Goal: Information Seeking & Learning: Learn about a topic

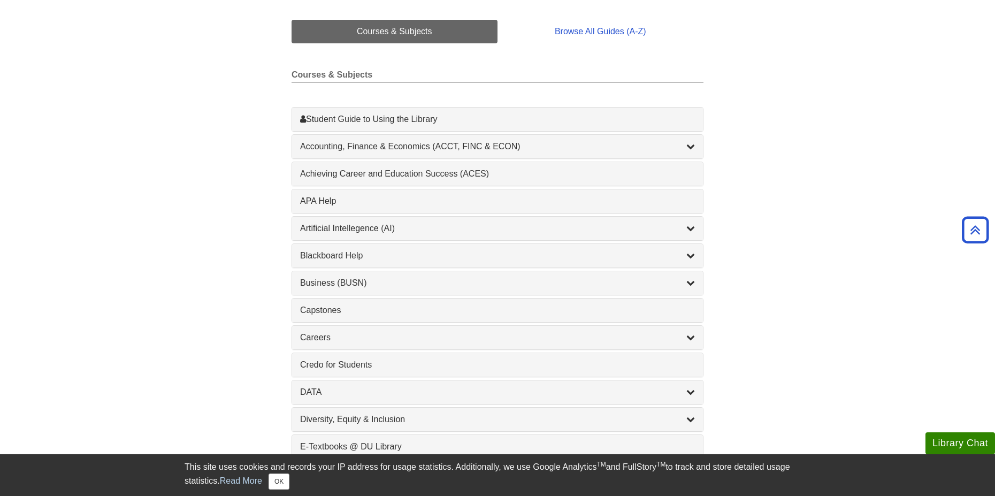
scroll to position [253, 0]
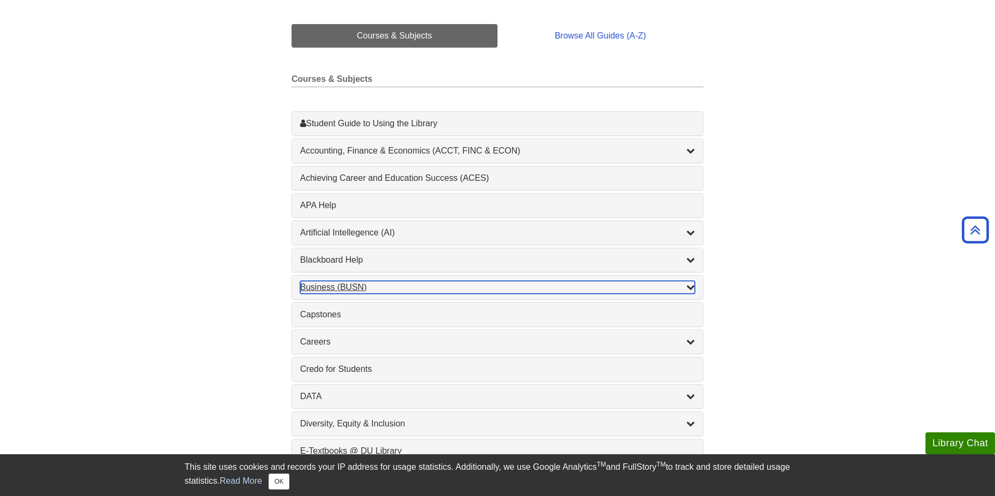
click at [339, 288] on div "Business (BUSN) , 9 guides" at bounding box center [497, 287] width 395 height 13
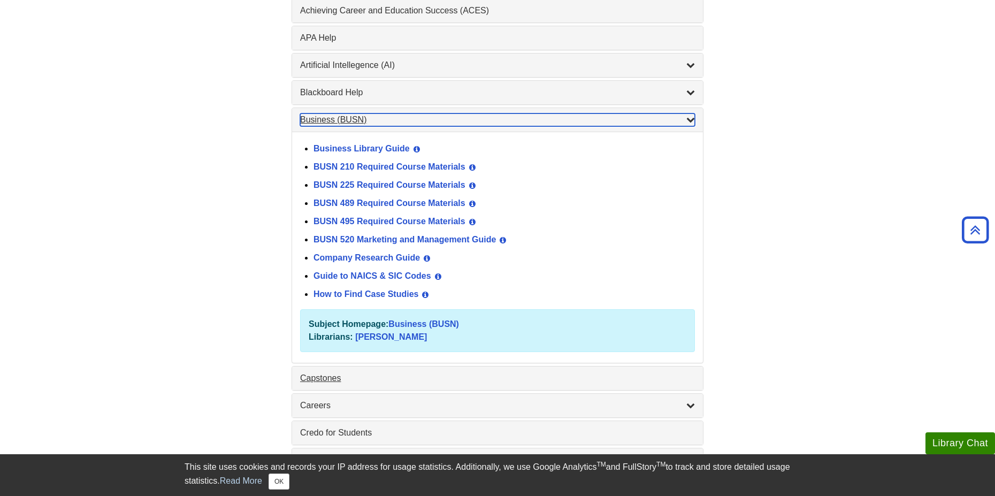
scroll to position [413, 0]
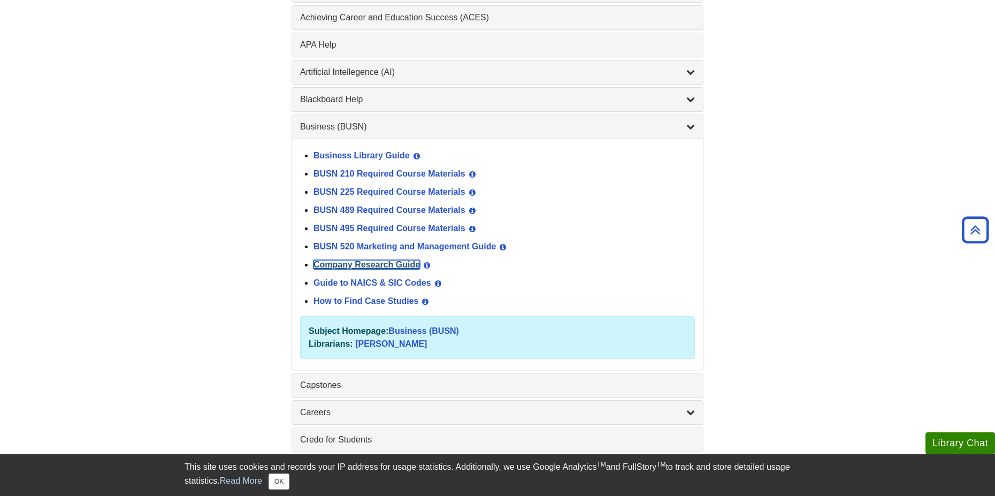
click at [375, 264] on link "Company Research Guide" at bounding box center [367, 264] width 106 height 9
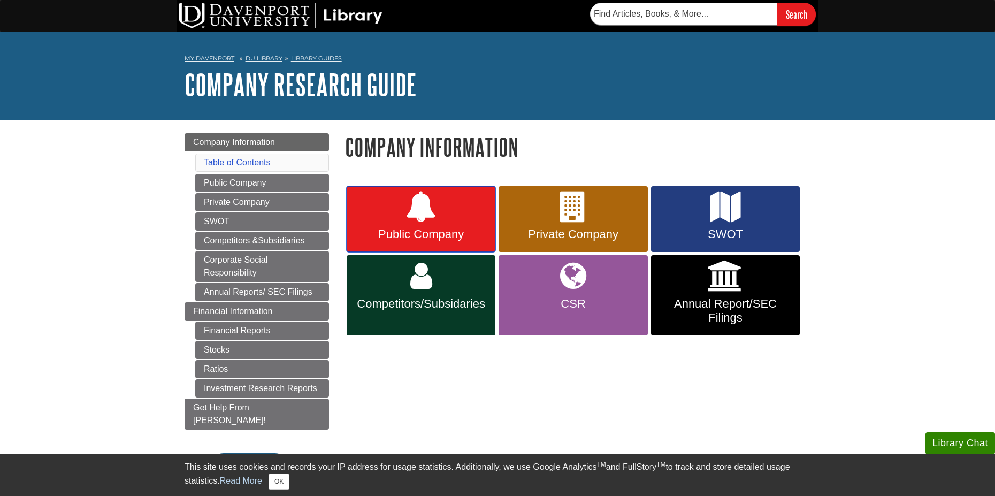
click at [413, 232] on span "Public Company" at bounding box center [421, 234] width 133 height 14
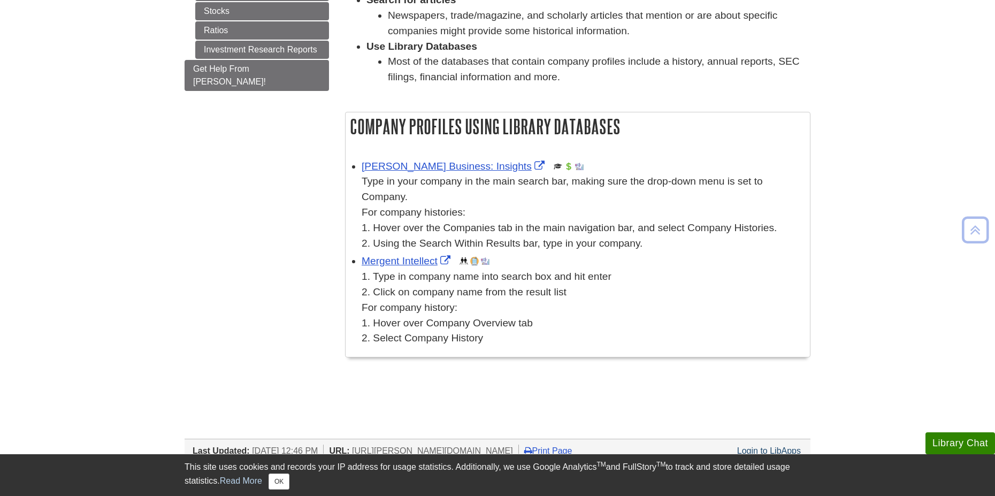
scroll to position [375, 0]
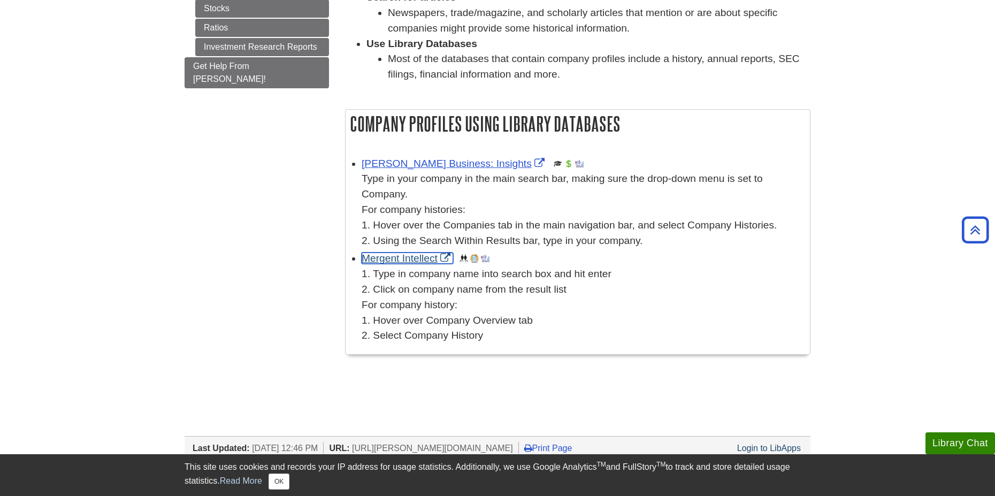
click at [406, 258] on link "Mergent Intellect" at bounding box center [407, 258] width 91 height 11
click at [449, 158] on link "[PERSON_NAME] Business: Insights" at bounding box center [455, 163] width 186 height 11
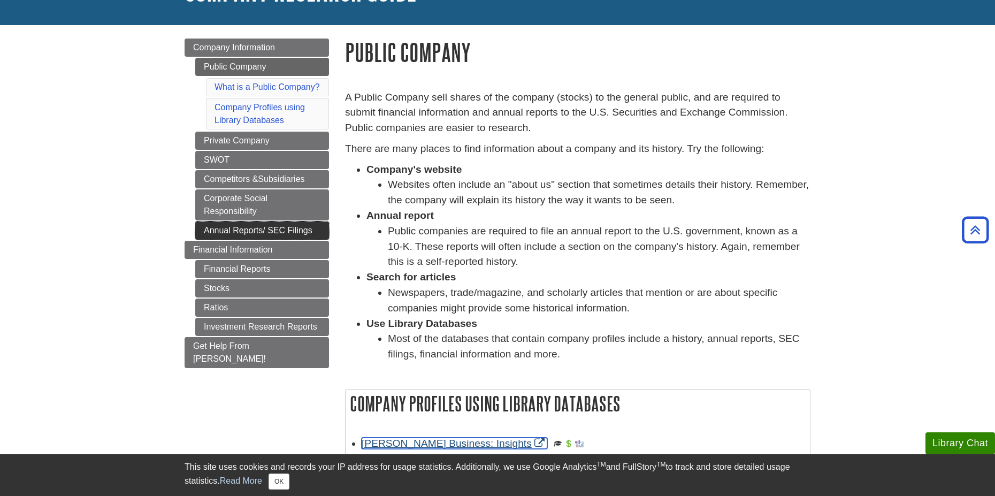
scroll to position [54, 0]
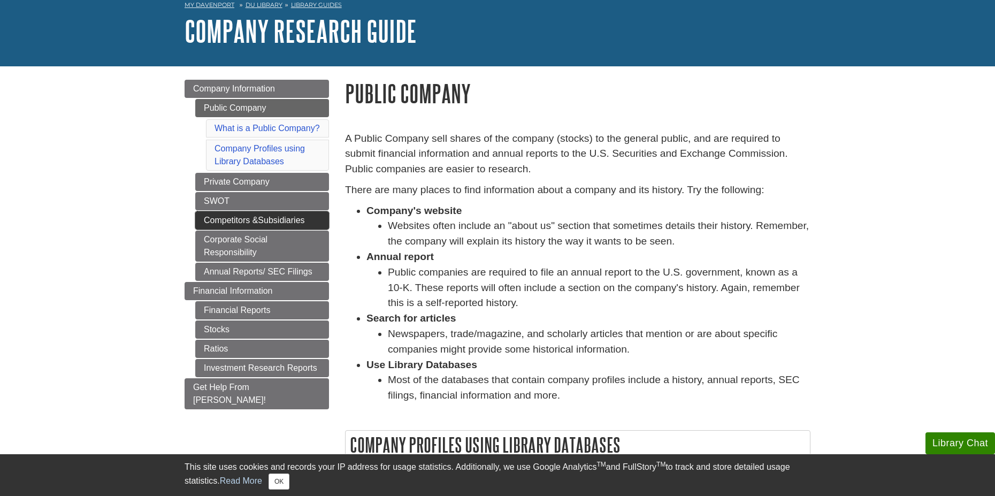
click at [269, 222] on link "Competitors &Subsidiaries" at bounding box center [262, 220] width 134 height 18
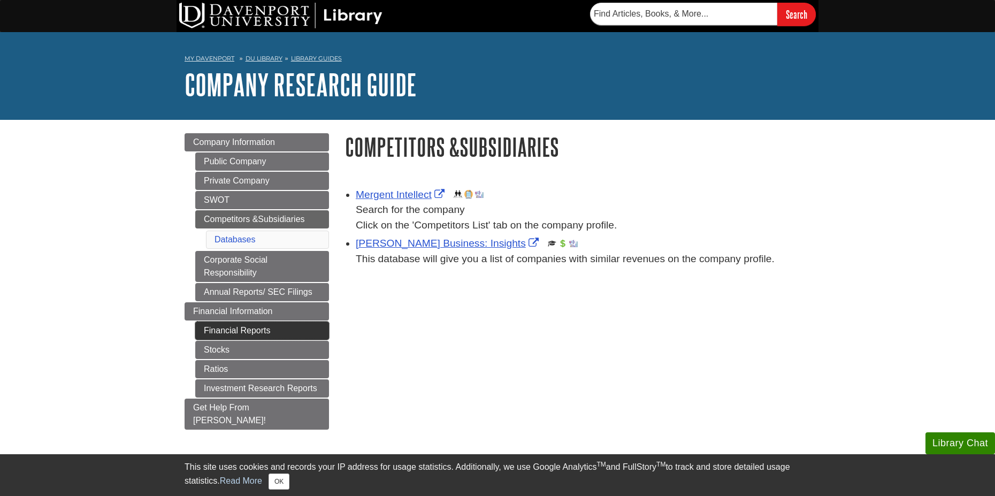
click at [260, 328] on link "Financial Reports" at bounding box center [262, 331] width 134 height 18
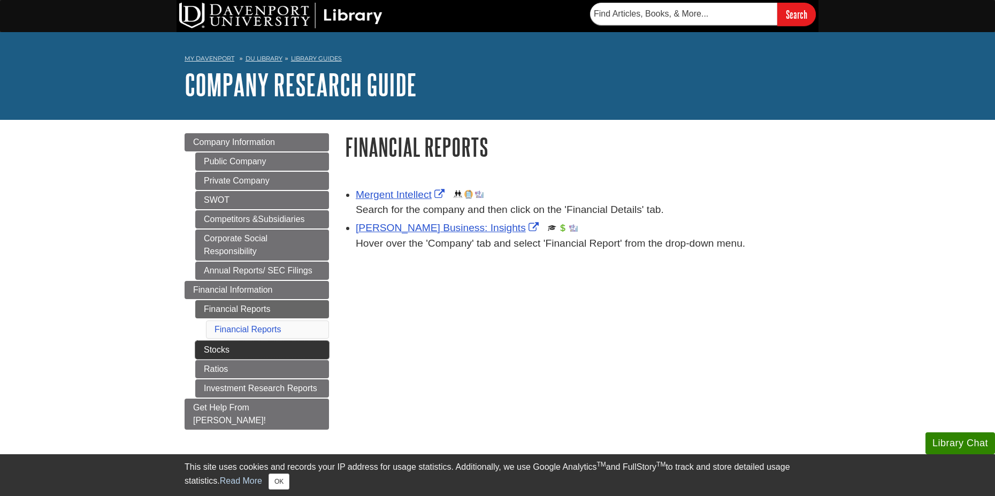
click at [274, 346] on link "Stocks" at bounding box center [262, 350] width 134 height 18
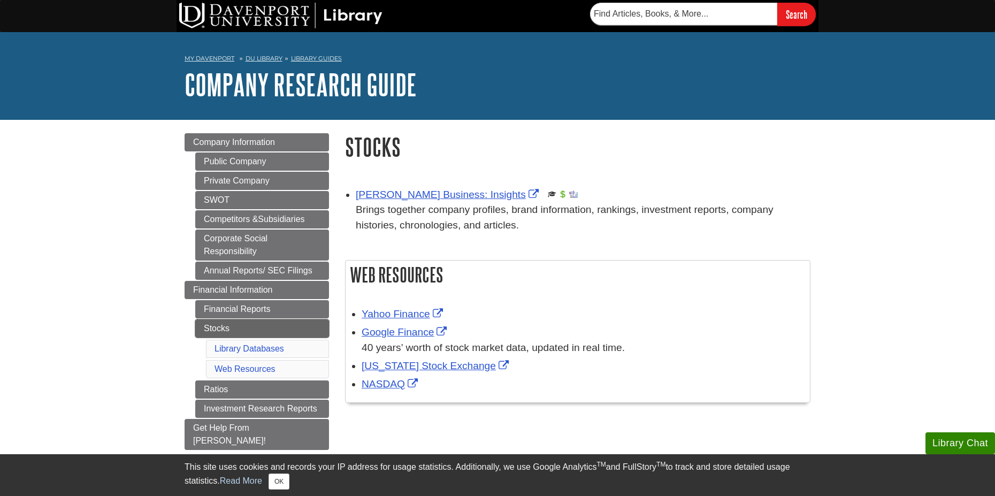
click at [250, 325] on link "Stocks" at bounding box center [262, 328] width 134 height 18
click at [253, 325] on link "Stocks" at bounding box center [262, 328] width 134 height 18
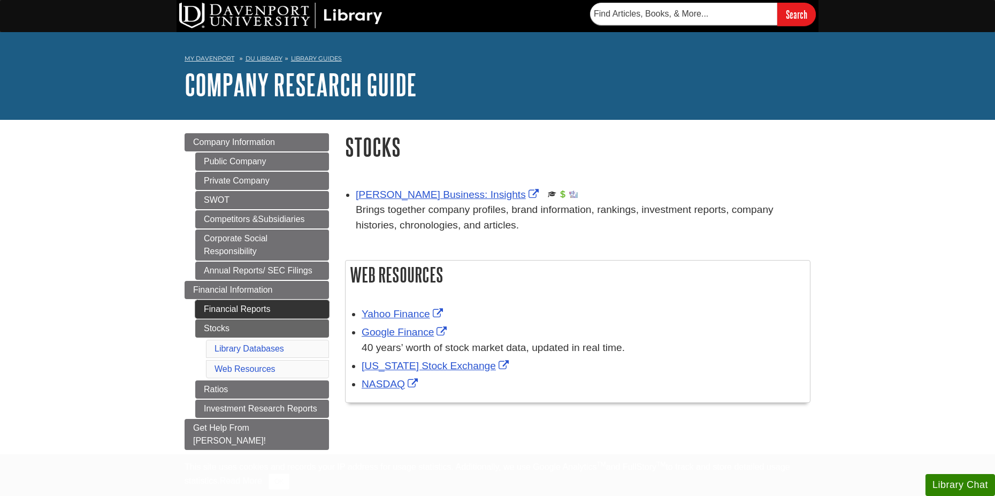
click at [254, 308] on link "Financial Reports" at bounding box center [262, 309] width 134 height 18
